Goal: Use online tool/utility: Use online tool/utility

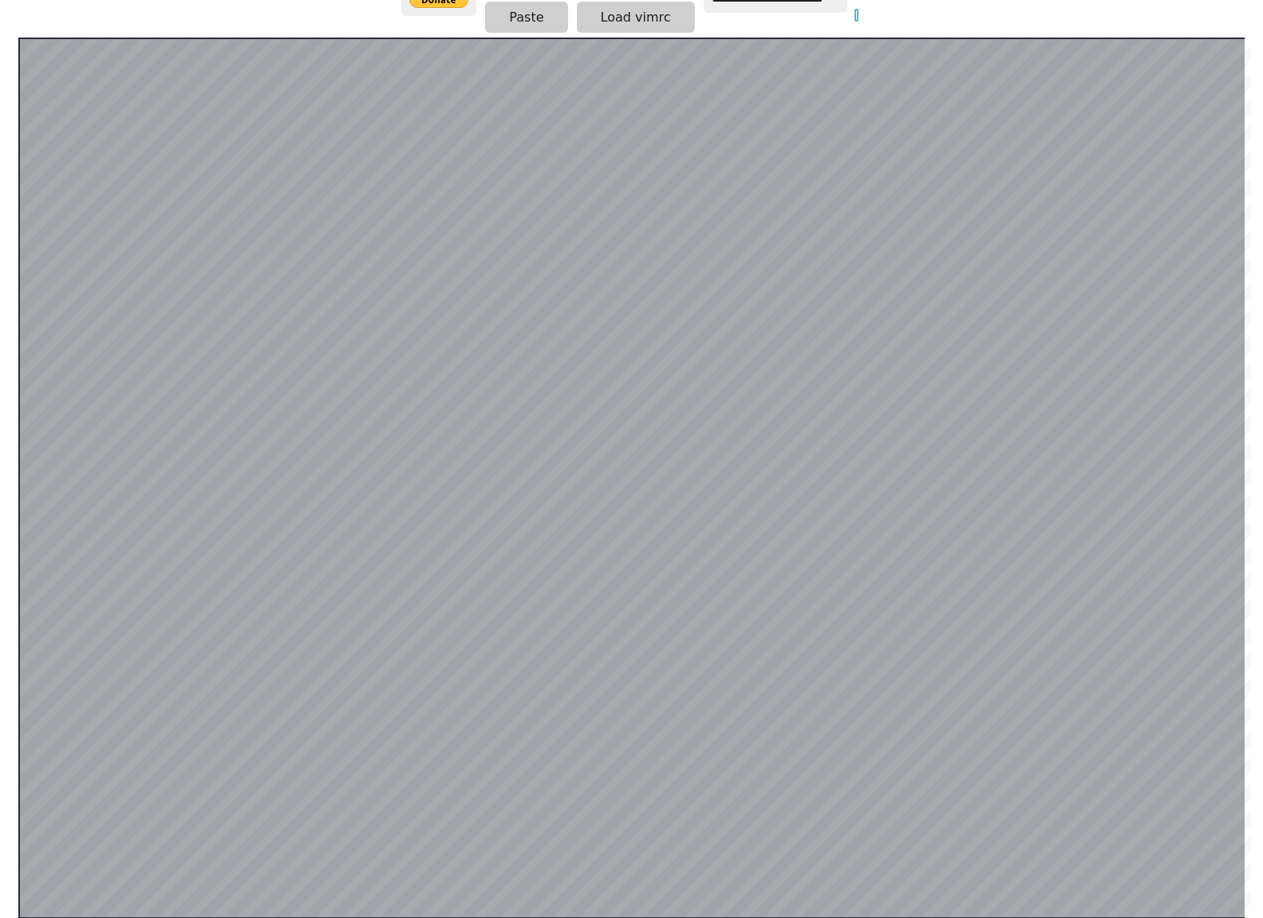
scroll to position [0, 4]
type input "*"
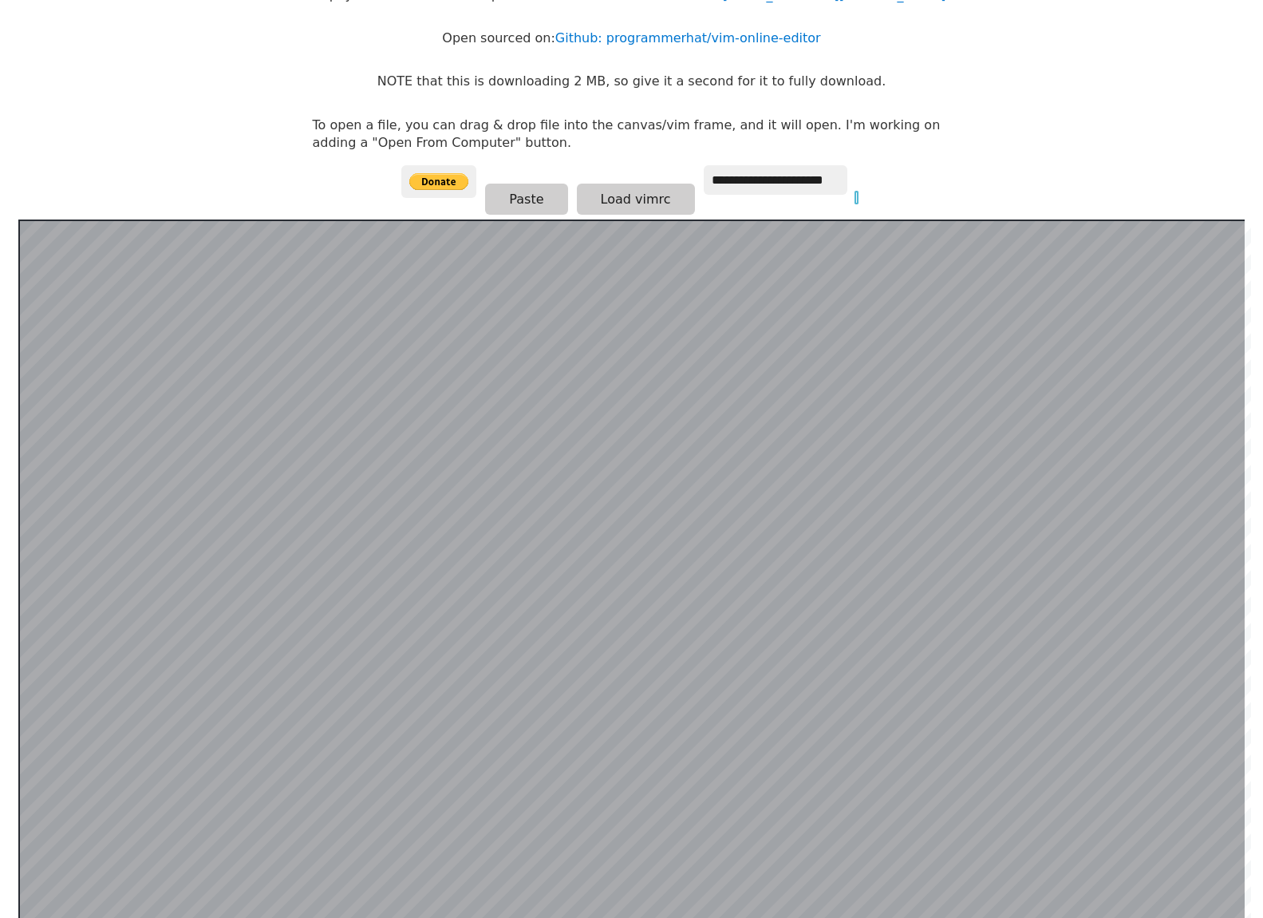
scroll to position [0, 0]
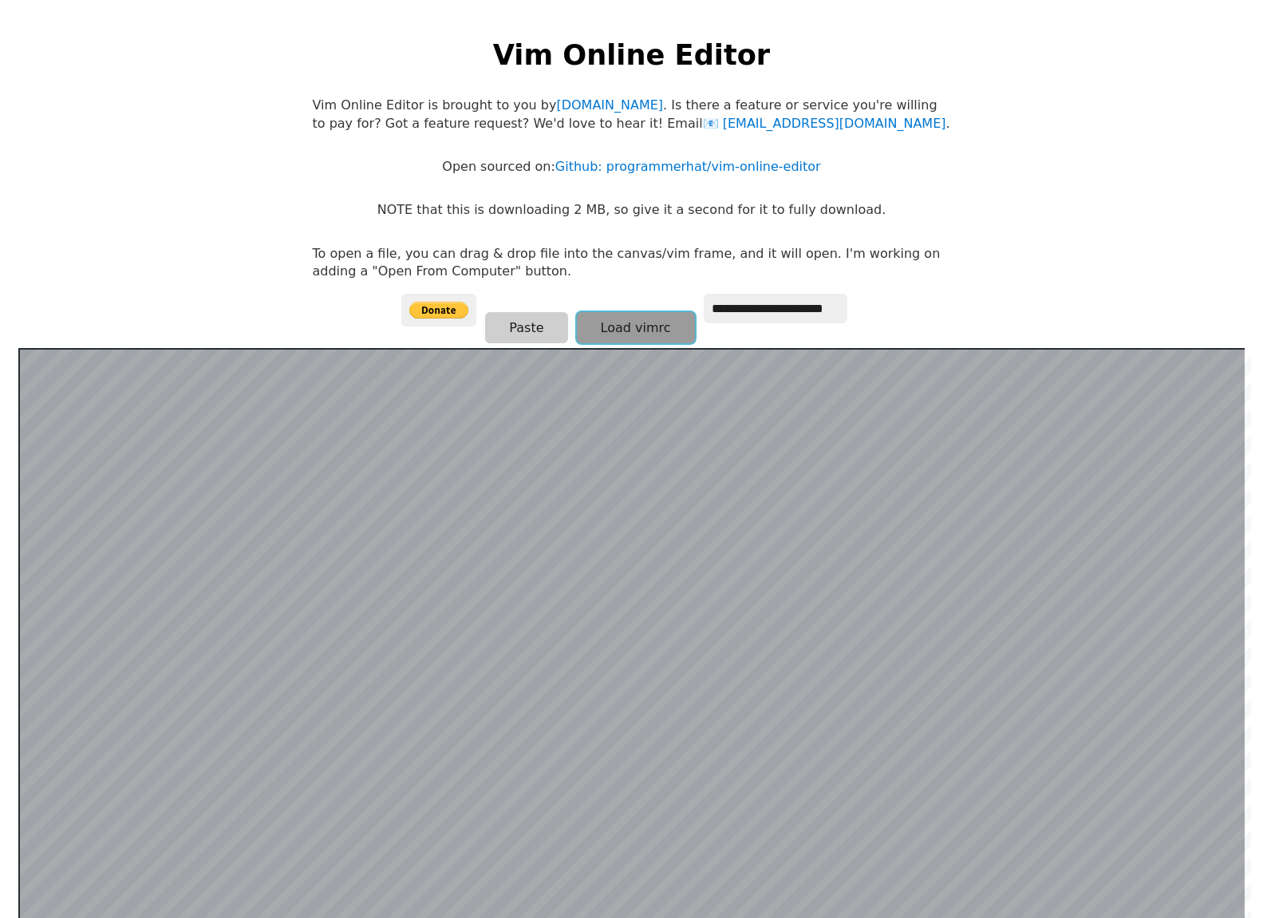
click at [599, 332] on button "Load vimrc" at bounding box center [636, 327] width 118 height 31
click at [1048, 231] on html "**********" at bounding box center [631, 474] width 1263 height 949
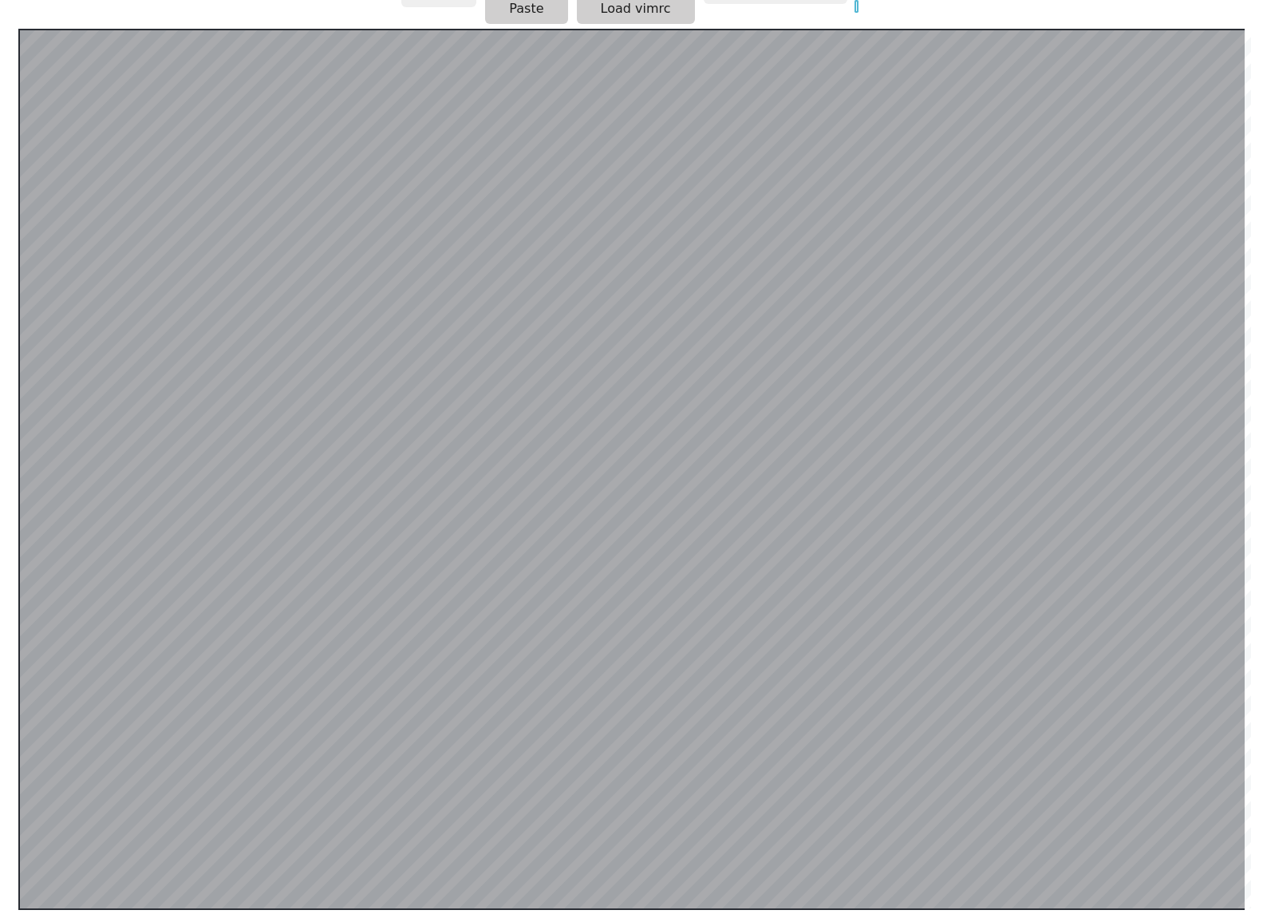
scroll to position [310, 0]
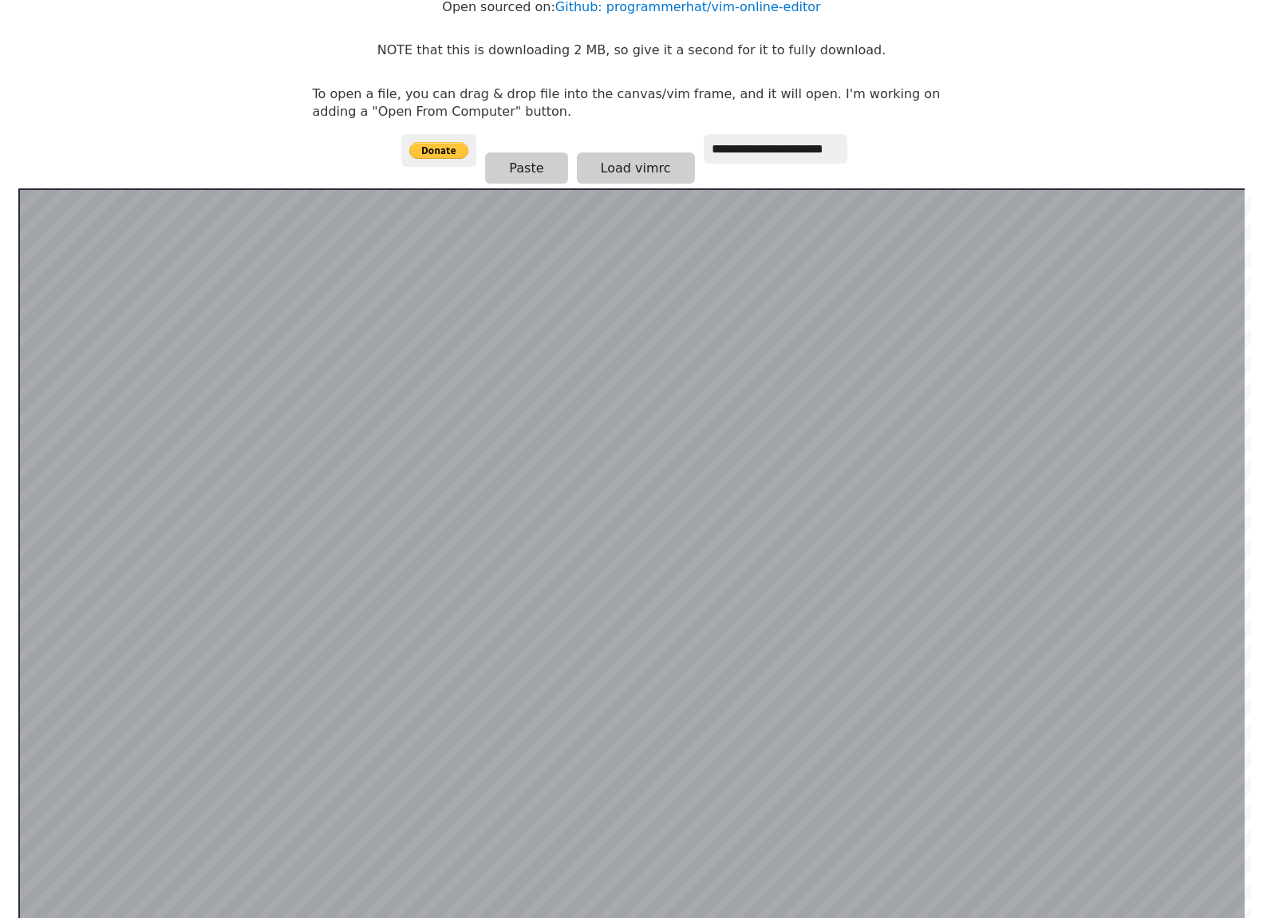
scroll to position [239, 0]
